Goal: Task Accomplishment & Management: Use online tool/utility

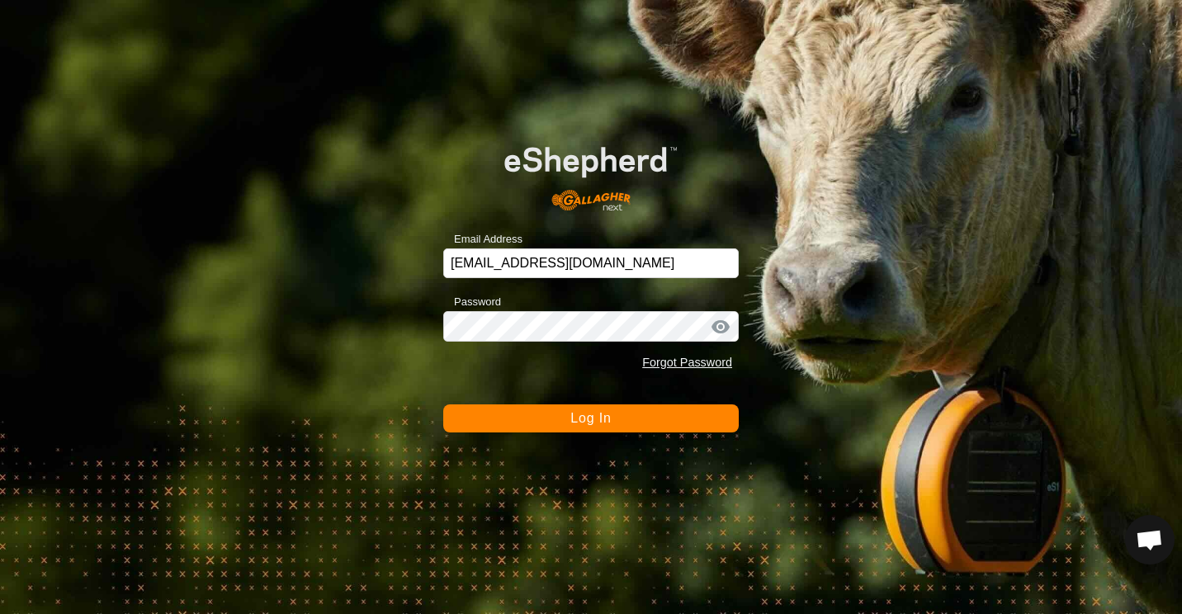
click at [588, 416] on span "Log In" at bounding box center [591, 418] width 40 height 14
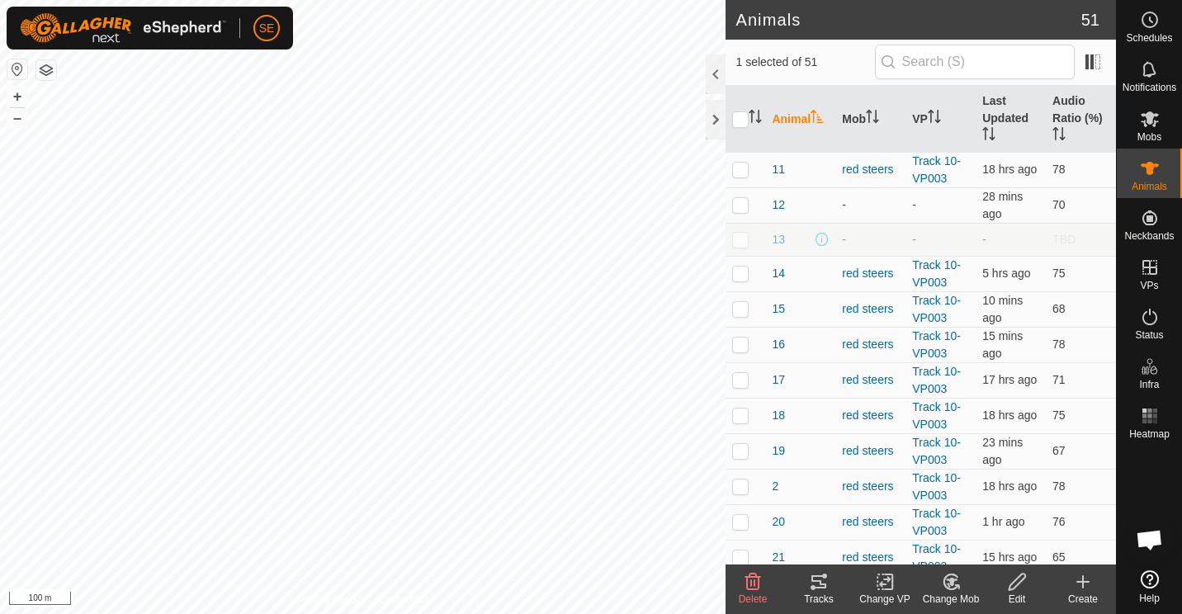
click at [951, 589] on icon at bounding box center [951, 582] width 21 height 20
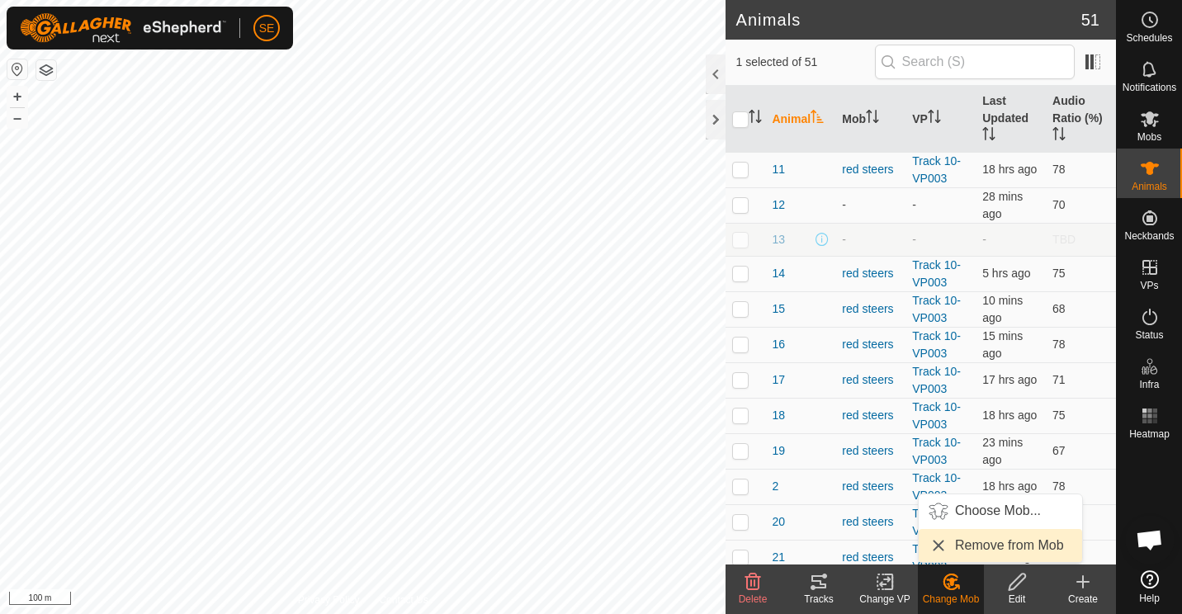
click at [980, 546] on link "Remove from Mob" at bounding box center [1000, 545] width 163 height 33
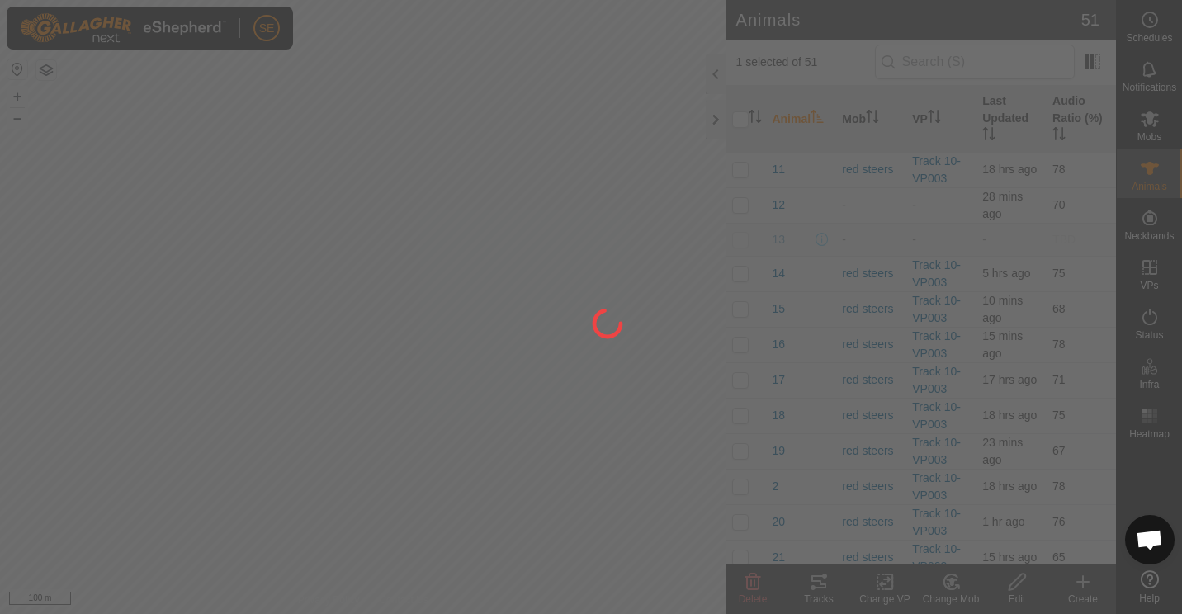
checkbox input "false"
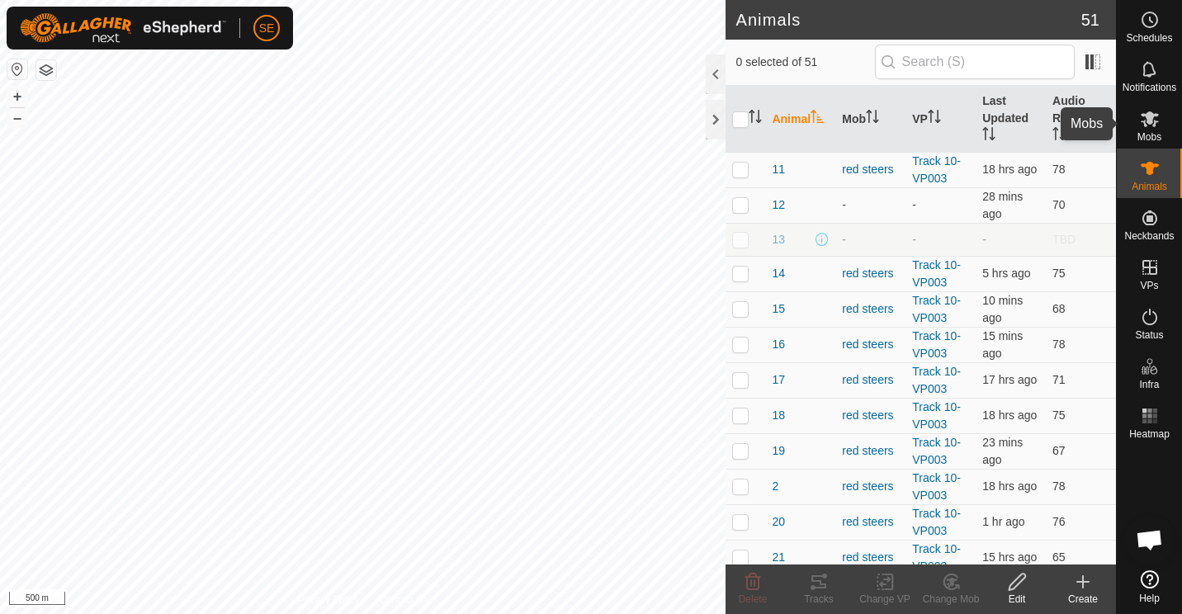
click at [1153, 134] on span "Mobs" at bounding box center [1150, 137] width 24 height 10
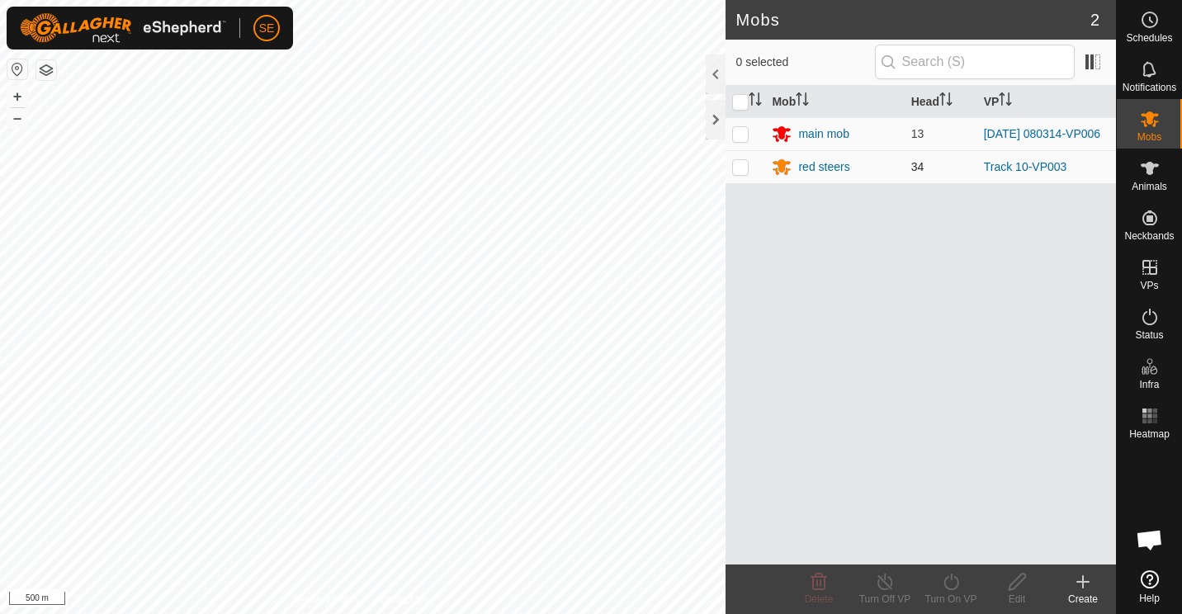
click at [732, 168] on p-checkbox at bounding box center [740, 166] width 17 height 13
checkbox input "true"
click at [893, 586] on icon at bounding box center [885, 582] width 21 height 20
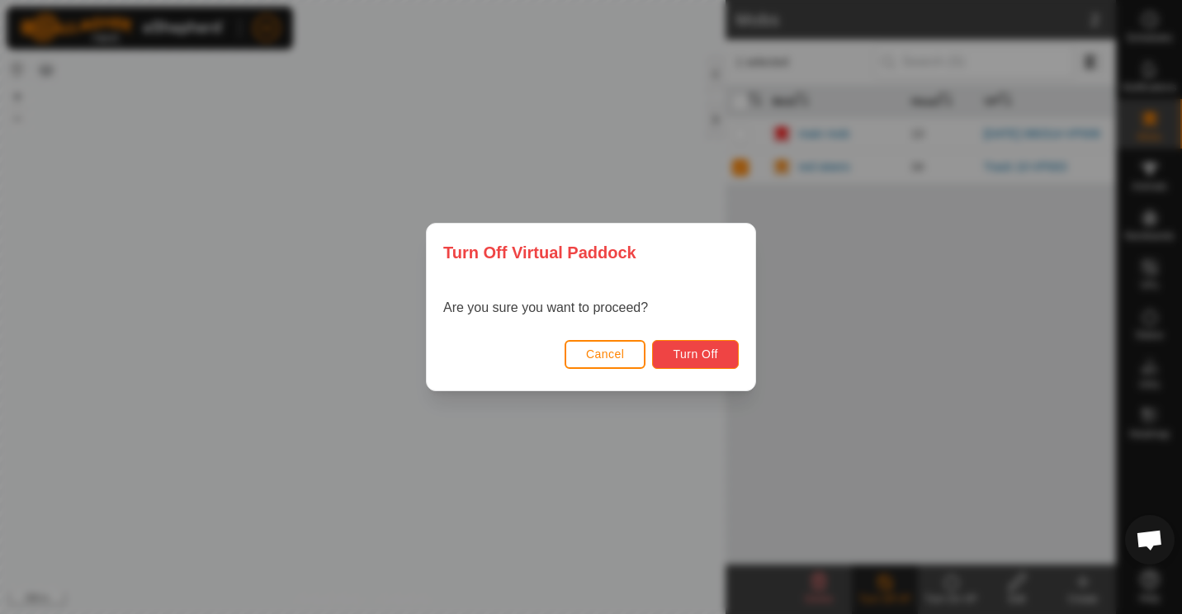
click at [691, 351] on span "Turn Off" at bounding box center [695, 354] width 45 height 13
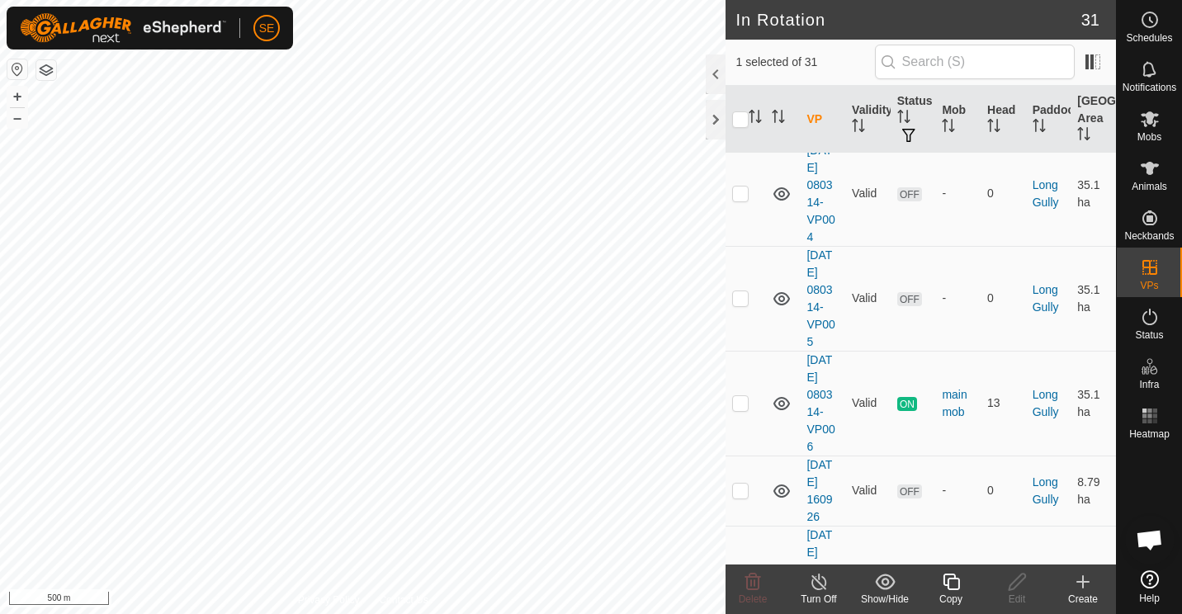
scroll to position [430, 0]
drag, startPoint x: 1087, startPoint y: 547, endPoint x: 944, endPoint y: 585, distance: 148.6
click at [944, 585] on article "In Rotation 31 1 selected of 31 VP Validity Status Mob Head Paddock Grazing Are…" at bounding box center [921, 307] width 391 height 614
click at [944, 585] on icon at bounding box center [951, 582] width 21 height 20
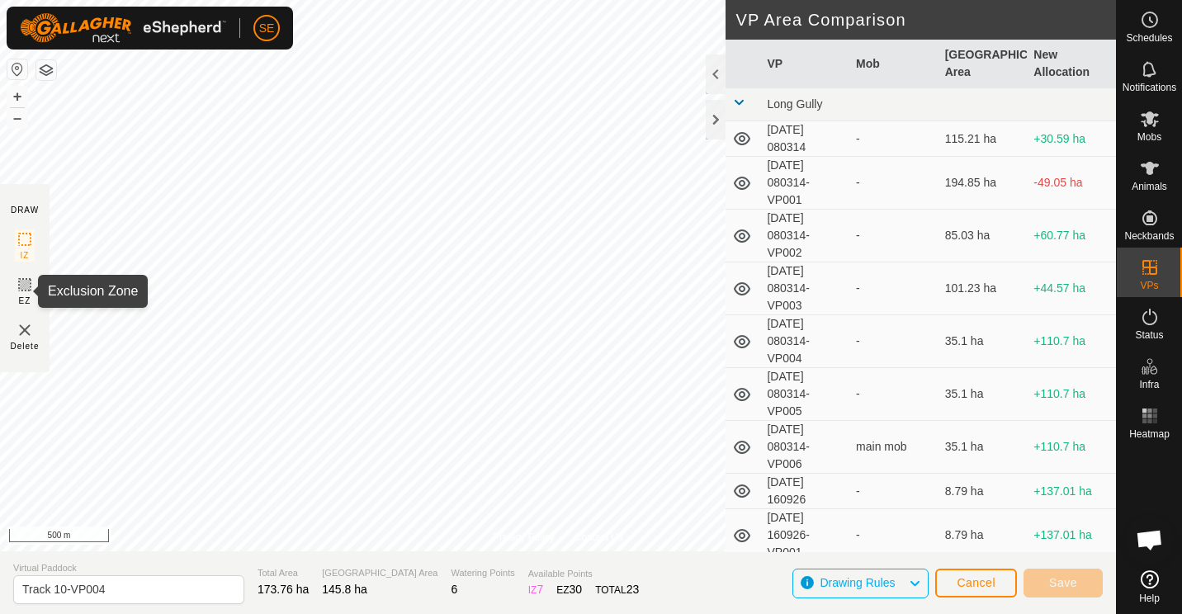
click at [24, 284] on icon at bounding box center [25, 285] width 20 height 20
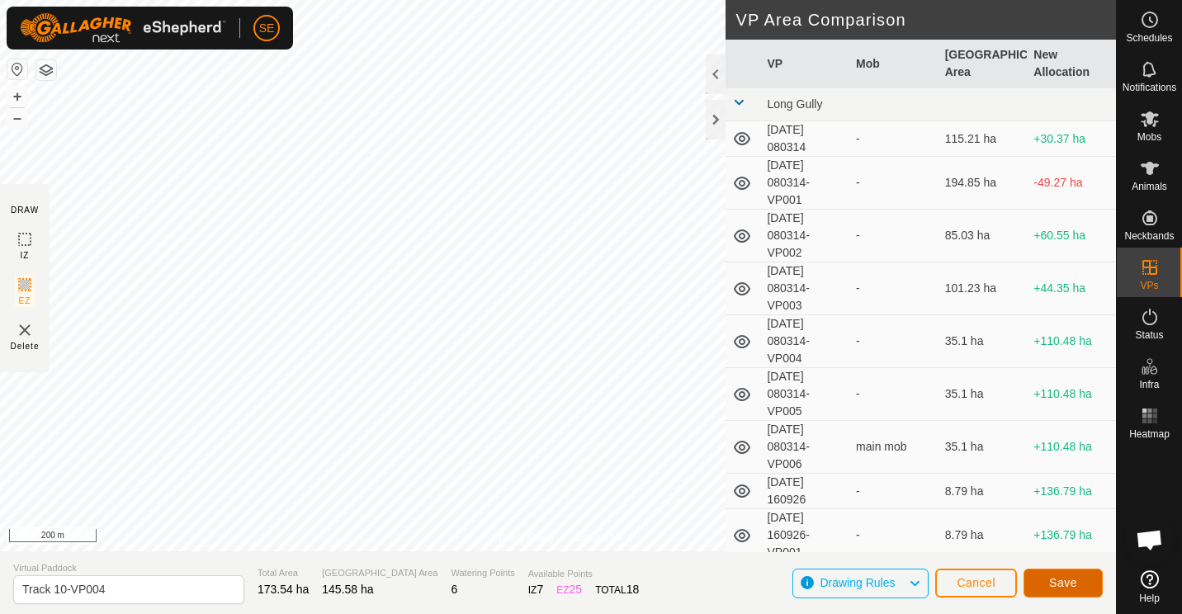
click at [1062, 585] on span "Save" at bounding box center [1063, 582] width 28 height 13
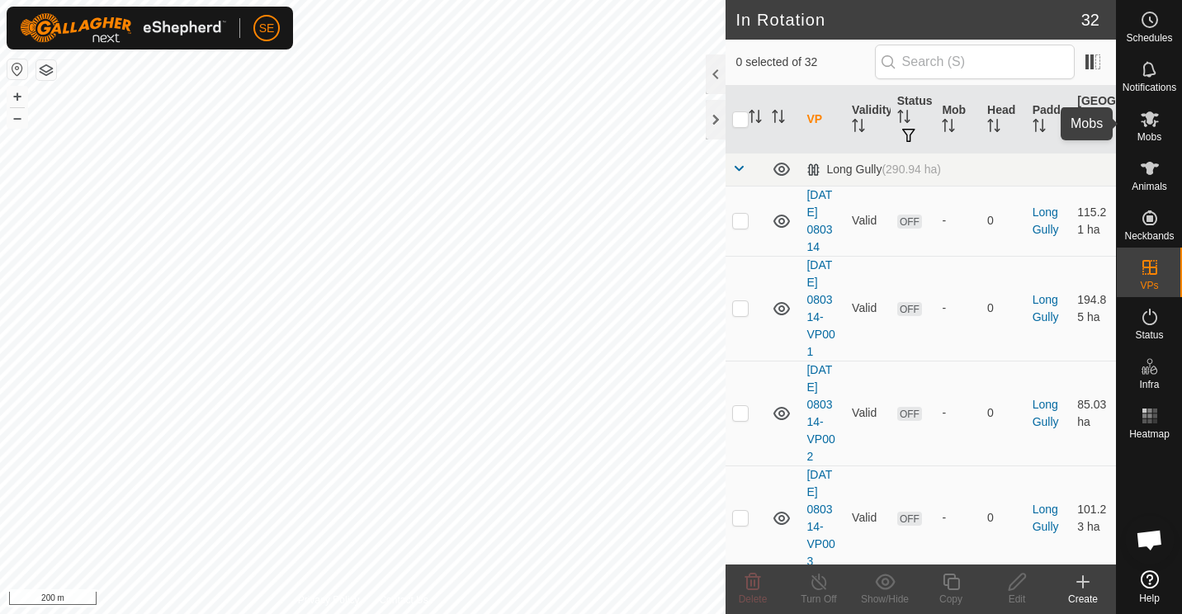
click at [1143, 125] on icon at bounding box center [1150, 119] width 20 height 20
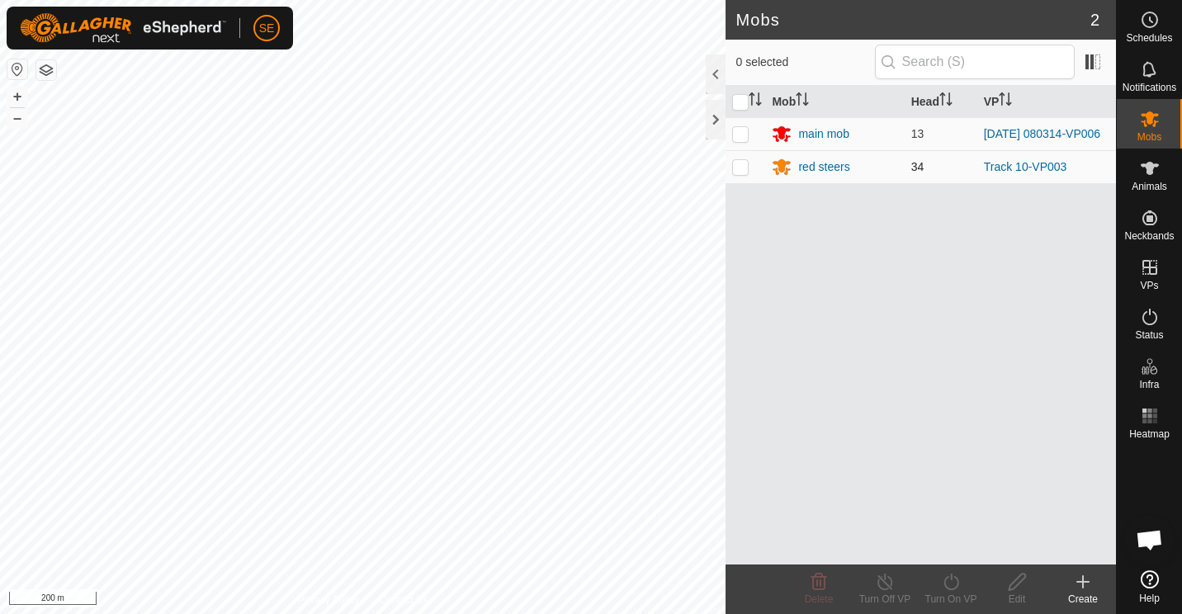
click at [739, 168] on p-checkbox at bounding box center [740, 166] width 17 height 13
checkbox input "true"
click at [952, 590] on icon at bounding box center [951, 582] width 15 height 17
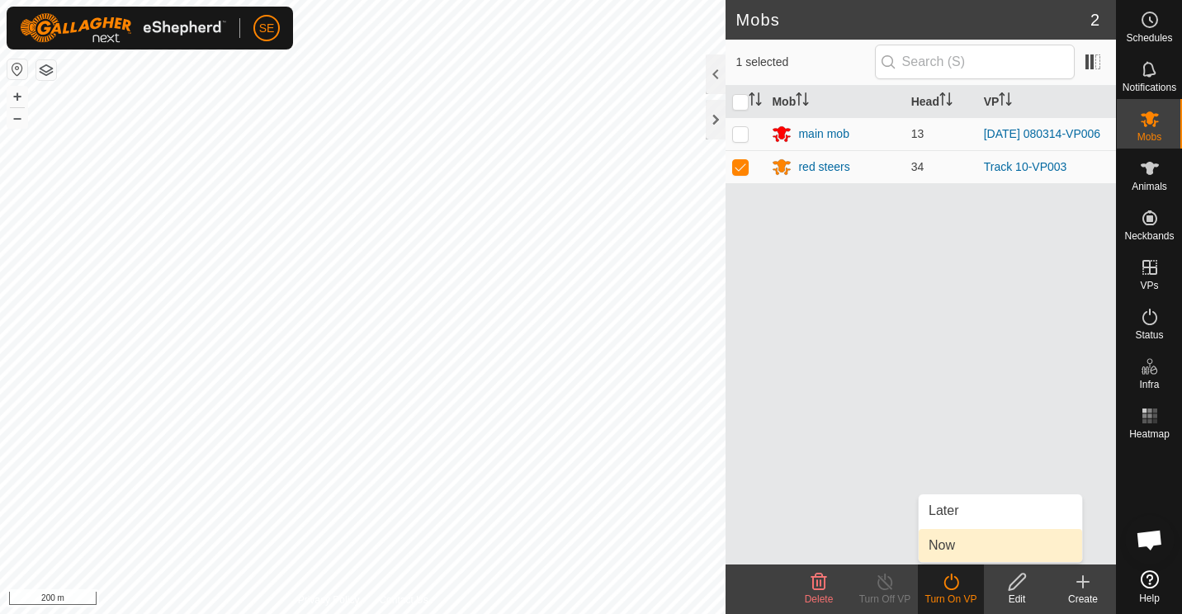
click at [950, 549] on link "Now" at bounding box center [1000, 545] width 163 height 33
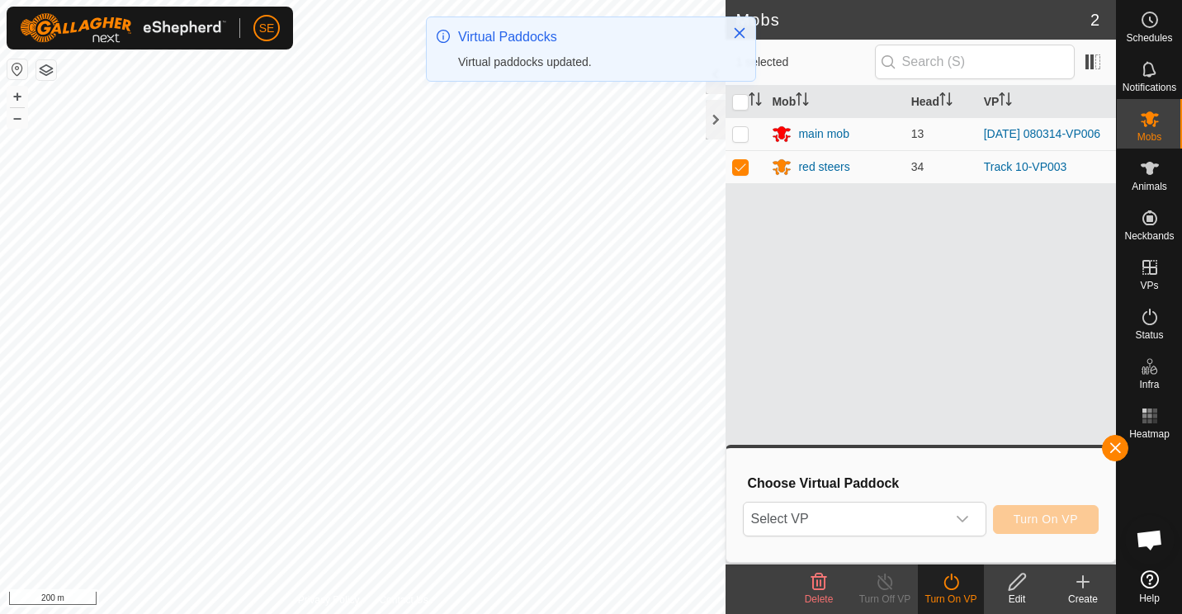
click at [966, 522] on icon "dropdown trigger" at bounding box center [963, 519] width 12 height 7
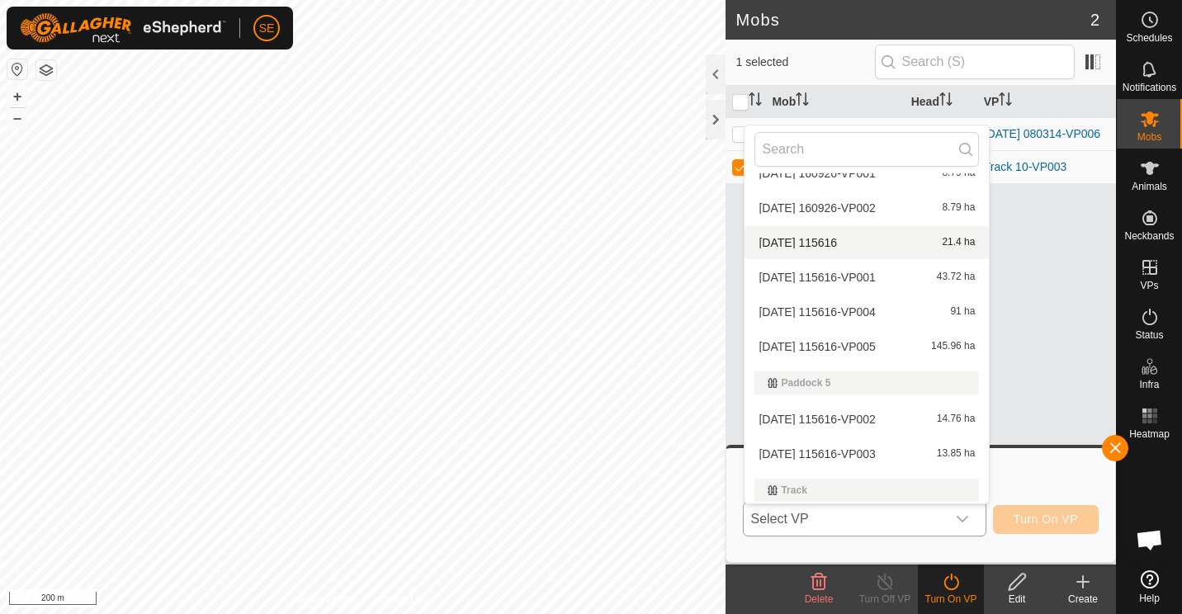
scroll to position [329, 0]
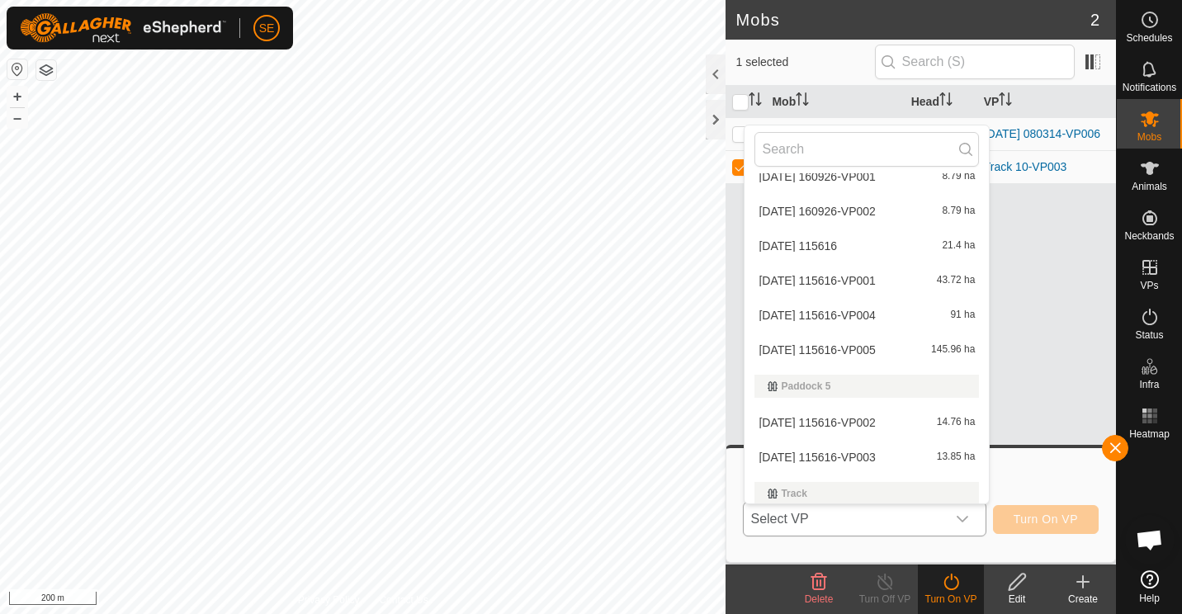
click at [859, 345] on li "[DATE] 115616-VP005 145.96 ha" at bounding box center [867, 350] width 244 height 33
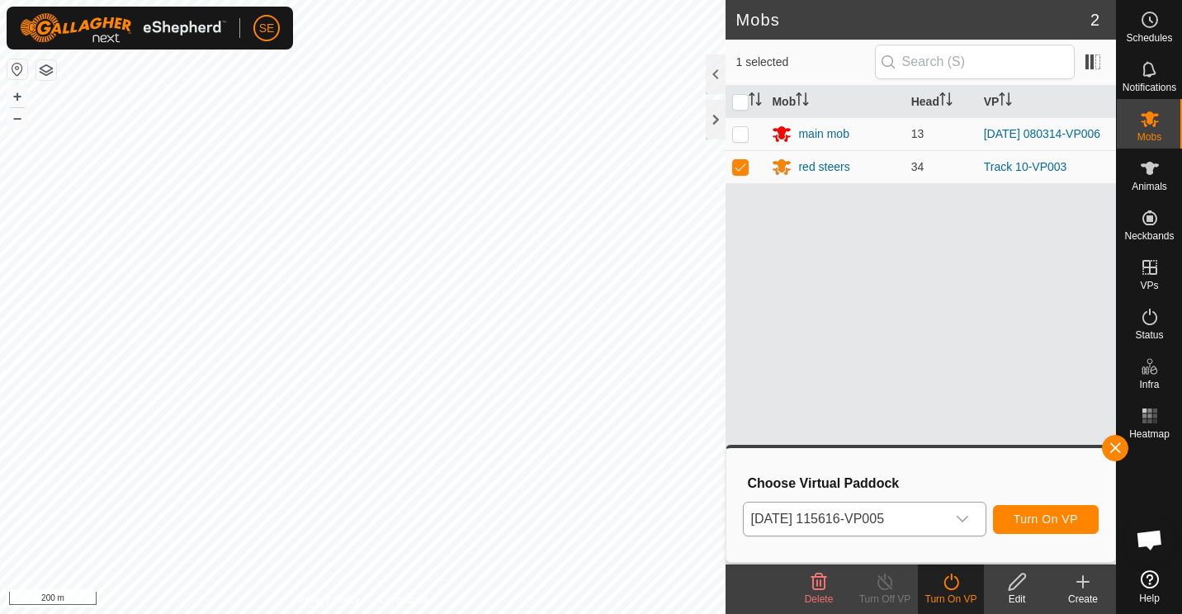
click at [859, 345] on div "Mob Head VP main mob 13 [DATE] 080314-VP006 red steers 34 Track 10-VP003" at bounding box center [921, 325] width 391 height 479
click at [962, 519] on icon "dropdown trigger" at bounding box center [963, 519] width 12 height 7
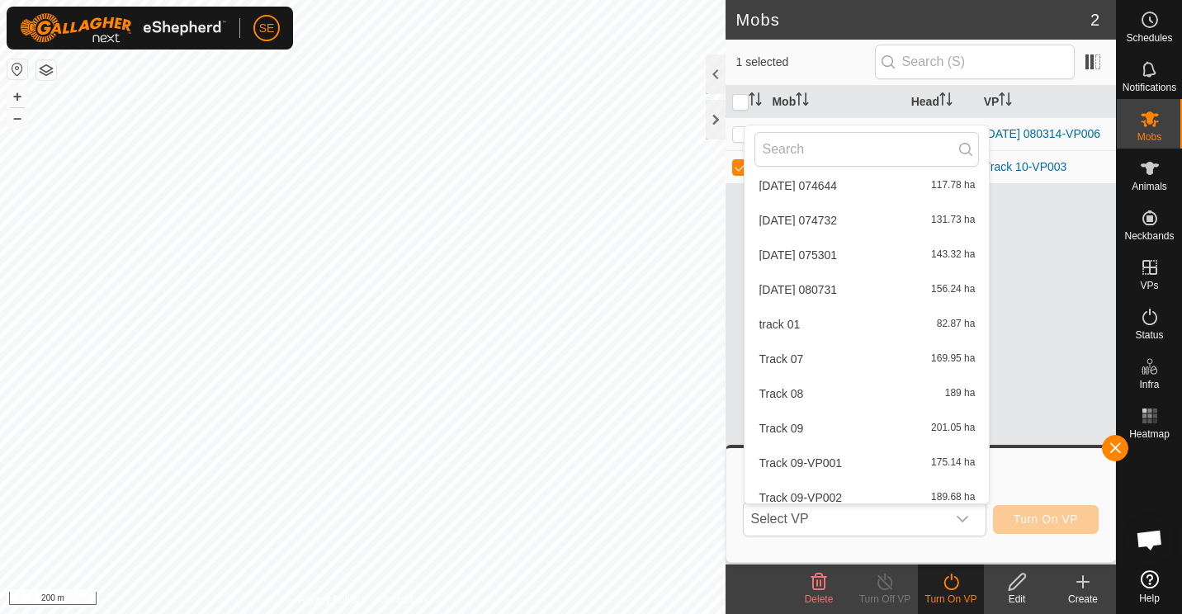
scroll to position [892, 0]
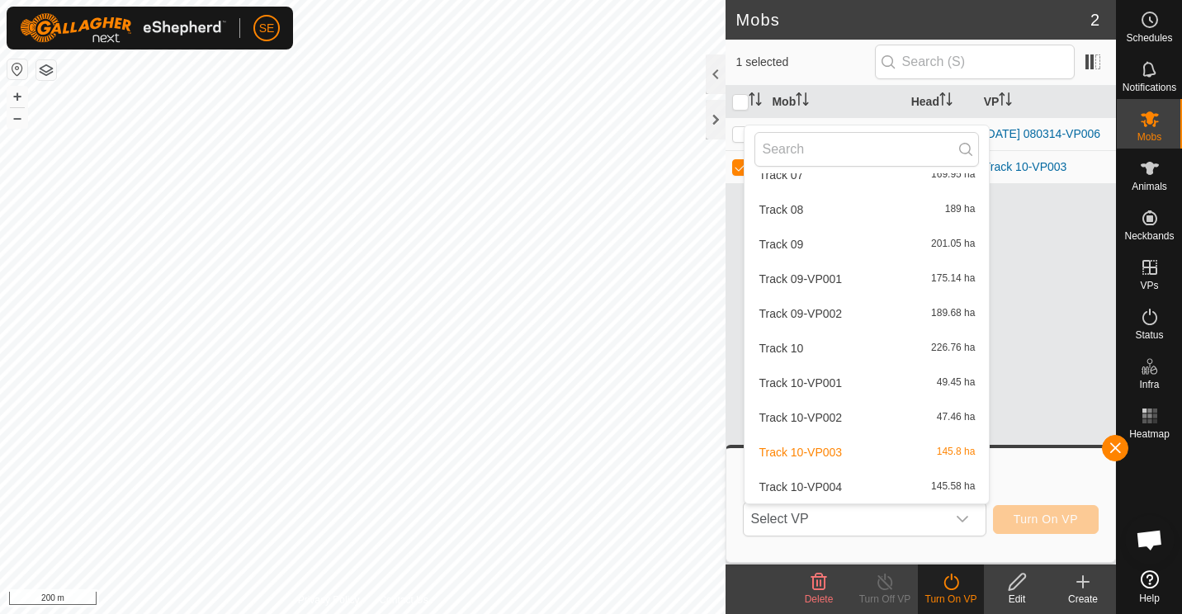
click at [831, 489] on li "Track 10-VP004 145.58 ha" at bounding box center [867, 487] width 244 height 33
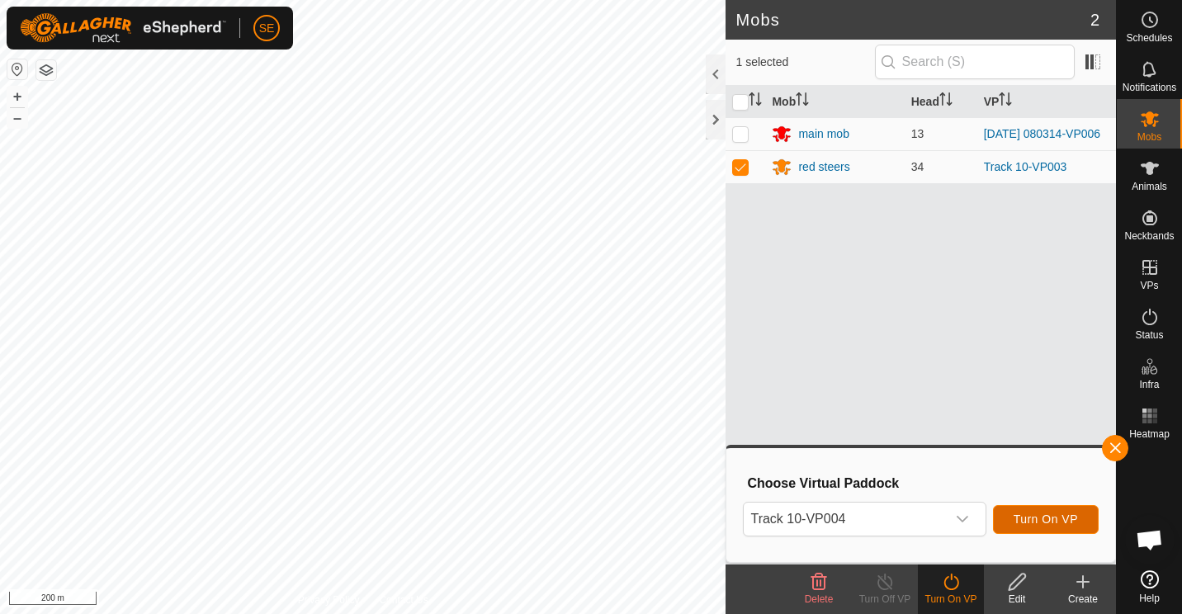
click at [1023, 509] on button "Turn On VP" at bounding box center [1046, 519] width 106 height 29
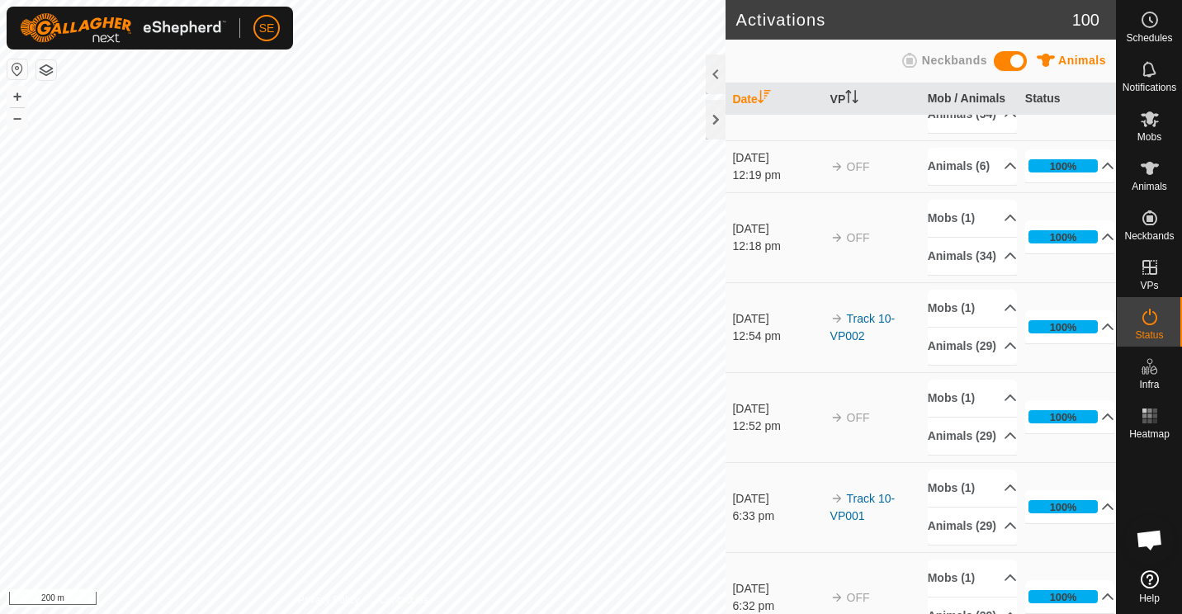
scroll to position [429, 0]
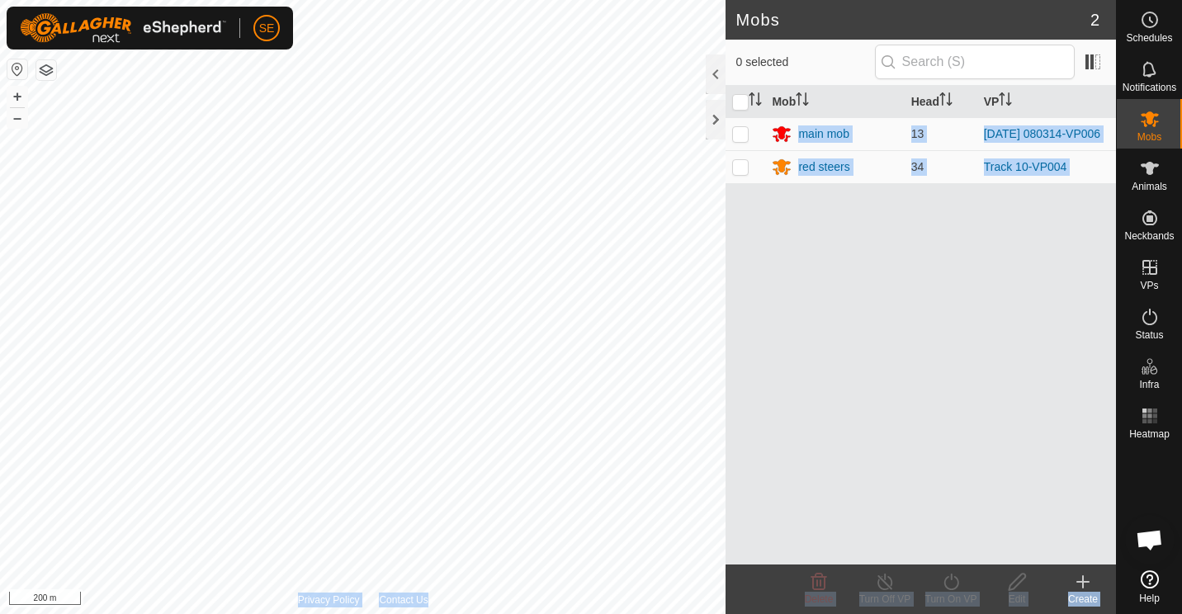
click at [597, 316] on div "Mobs 2 0 selected Mob Head VP main mob 13 2025-09-04 080314-VP006 red steers 34…" at bounding box center [558, 307] width 1116 height 614
